Goal: Task Accomplishment & Management: Complete application form

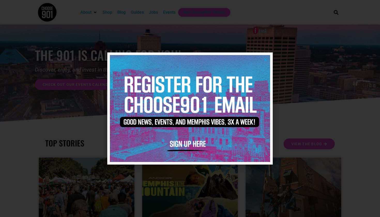
scroll to position [10, 0]
click at [264, 60] on icon "Close" at bounding box center [266, 60] width 4 height 4
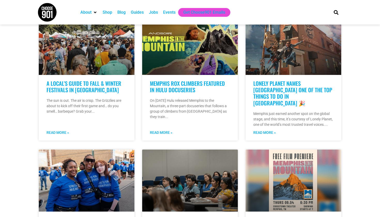
scroll to position [158, 0]
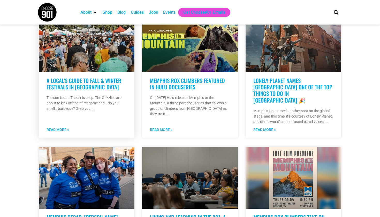
click at [70, 89] on link "A Local’s Guide to Fall & Winter Festivals in [GEOGRAPHIC_DATA]" at bounding box center [84, 84] width 75 height 14
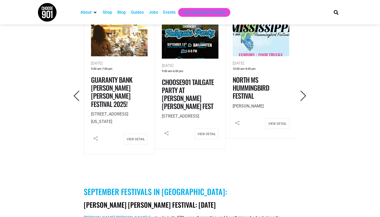
scroll to position [261, 0]
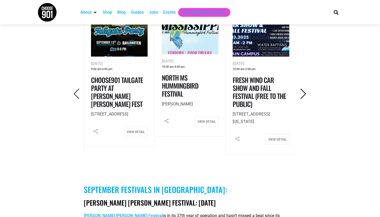
click at [305, 92] on icon "Next" at bounding box center [303, 94] width 11 height 11
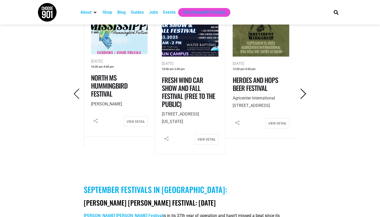
click at [305, 92] on icon "Next" at bounding box center [303, 94] width 11 height 11
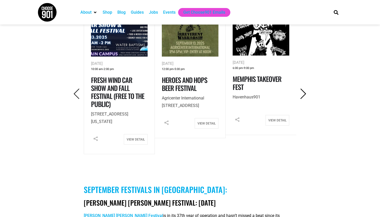
click at [305, 92] on icon "Next" at bounding box center [303, 94] width 11 height 11
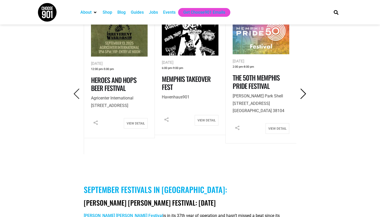
click at [305, 93] on icon "Next" at bounding box center [303, 94] width 11 height 11
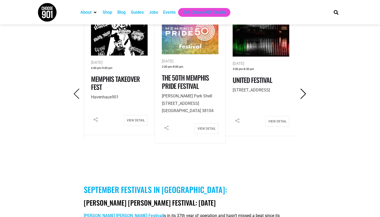
click at [305, 93] on icon "Next" at bounding box center [303, 94] width 11 height 11
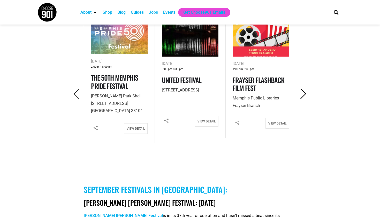
click at [305, 93] on icon "Next" at bounding box center [303, 94] width 11 height 11
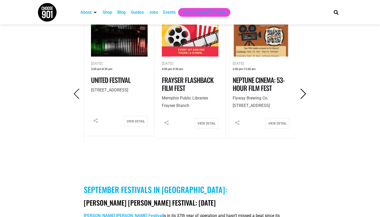
click at [305, 92] on icon "Next" at bounding box center [303, 94] width 11 height 11
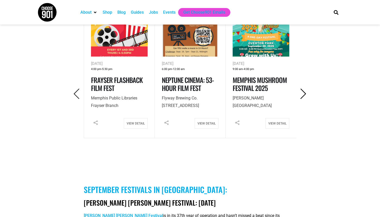
click at [305, 92] on icon "Next" at bounding box center [303, 94] width 11 height 11
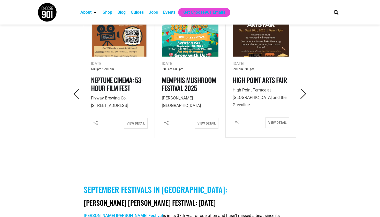
click at [195, 47] on img at bounding box center [190, 37] width 56 height 39
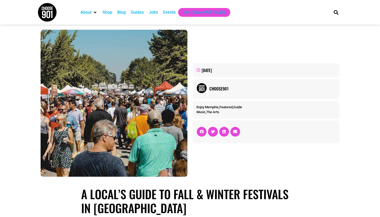
scroll to position [0, 0]
click at [151, 12] on div "Jobs" at bounding box center [153, 12] width 9 height 6
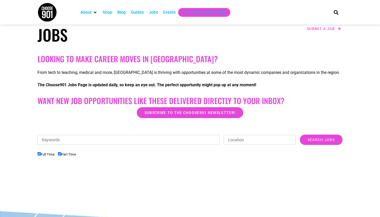
scroll to position [57, 0]
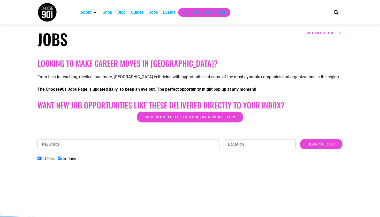
click at [46, 145] on input "Keywords" at bounding box center [128, 144] width 182 height 10
drag, startPoint x: 0, startPoint y: 60, endPoint x: 103, endPoint y: 163, distance: 145.1
click at [103, 163] on div "Keywords ASSI Location Category Accounting Administrative Communication Counsel…" at bounding box center [189, 167] width 305 height 56
click at [96, 145] on input "ASSI" at bounding box center [128, 144] width 182 height 10
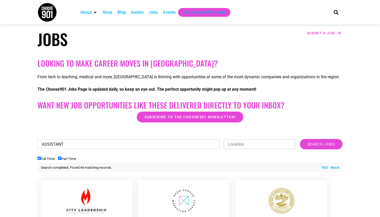
type input "ASSISTANT"
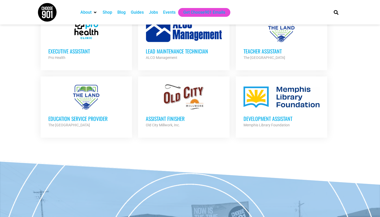
scroll to position [229, 0]
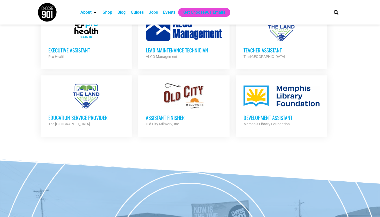
click at [268, 116] on h3 "Development Assistant" at bounding box center [282, 117] width 76 height 7
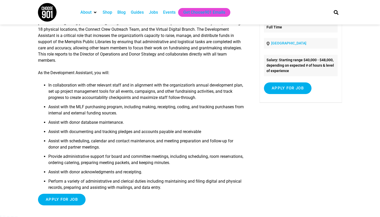
scroll to position [57, 0]
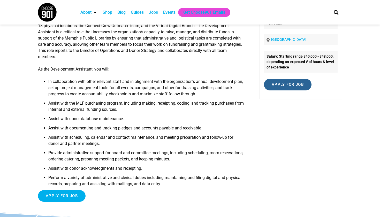
click at [292, 85] on input "Apply for job" at bounding box center [288, 85] width 48 height 12
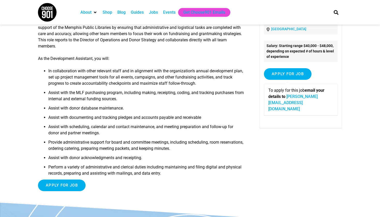
scroll to position [73, 0]
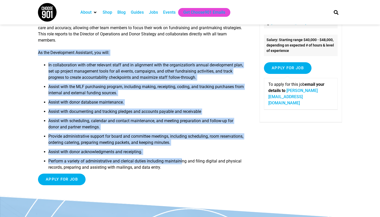
drag, startPoint x: 38, startPoint y: 46, endPoint x: 184, endPoint y: 154, distance: 181.7
click at [184, 154] on div "The Memphis Library Foundation is a nonprofit organization that supports the Me…" at bounding box center [141, 86] width 206 height 206
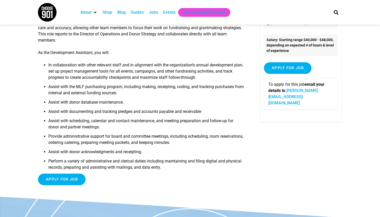
click at [187, 160] on li "Perform a variety of administrative and clerical duties including maintaining a…" at bounding box center [146, 166] width 196 height 16
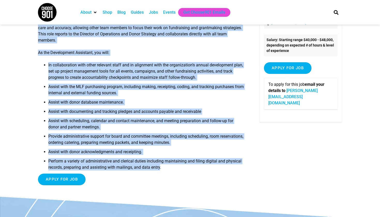
drag, startPoint x: 180, startPoint y: 161, endPoint x: 18, endPoint y: 89, distance: 176.7
click at [18, 89] on article "Development Assistant The Memphis Library Foundation is a nonprofit organizatio…" at bounding box center [190, 78] width 380 height 236
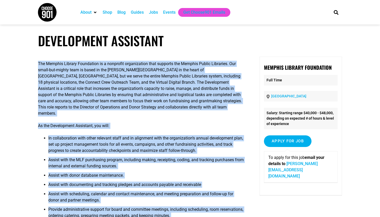
scroll to position [0, 0]
copy div "Lor Ipsumdo Sitamet Consectetu ad e seddoeius temporincidi utla etdolore mag Al…"
